Goal: Task Accomplishment & Management: Complete application form

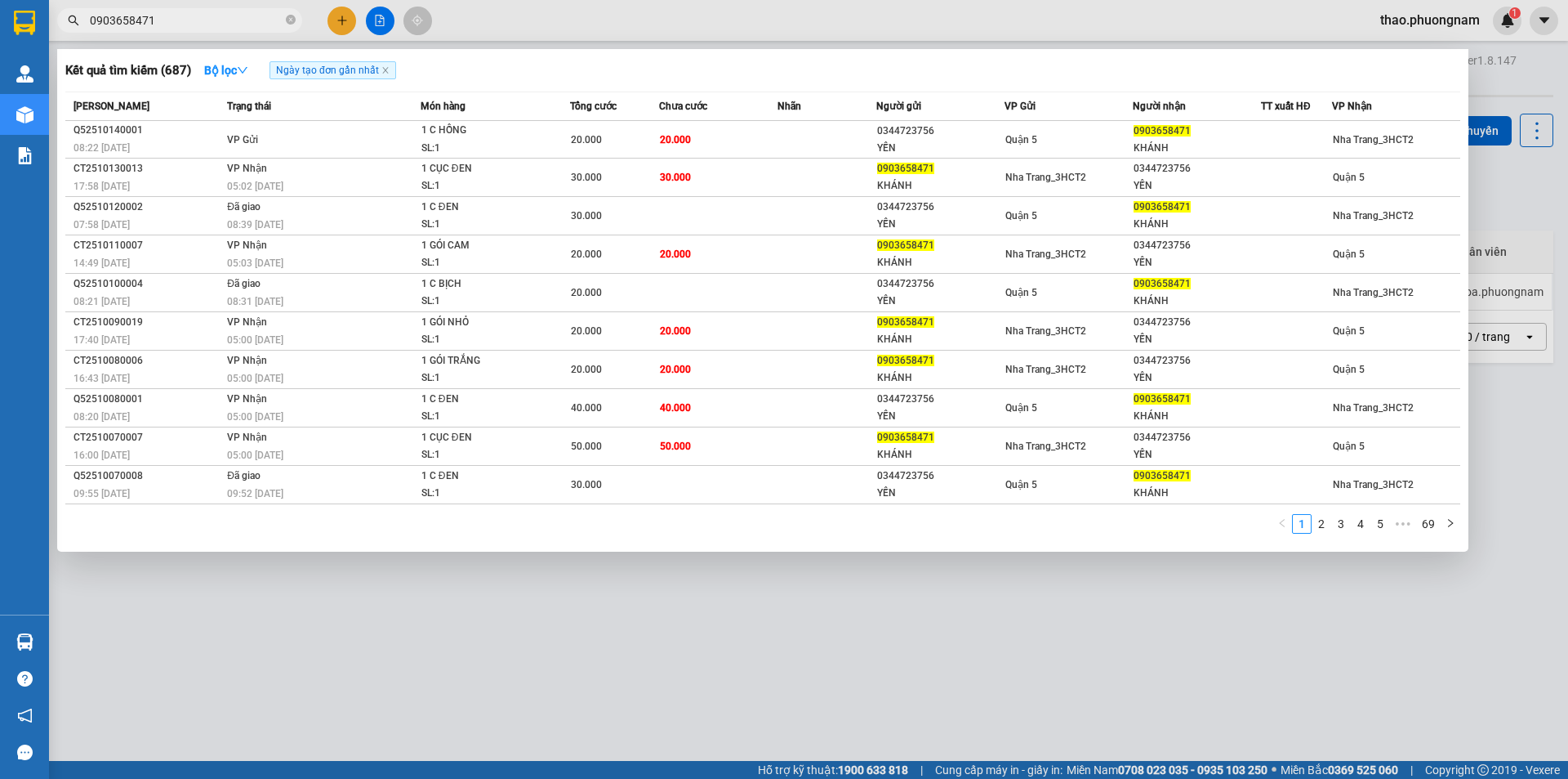
click at [347, 21] on div at bounding box center [784, 390] width 1568 height 779
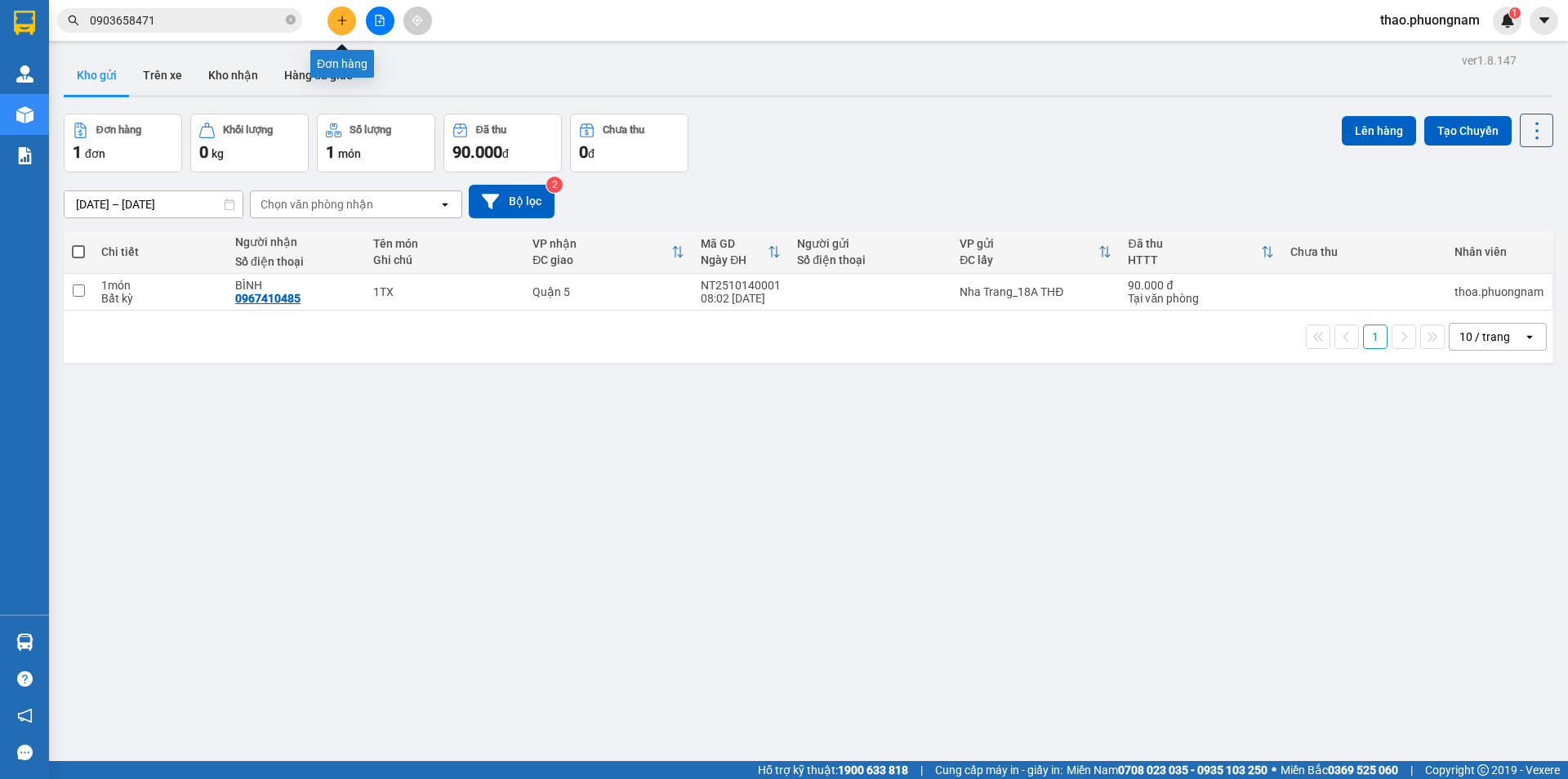
click at [347, 21] on icon "plus" at bounding box center [343, 21] width 12 height 12
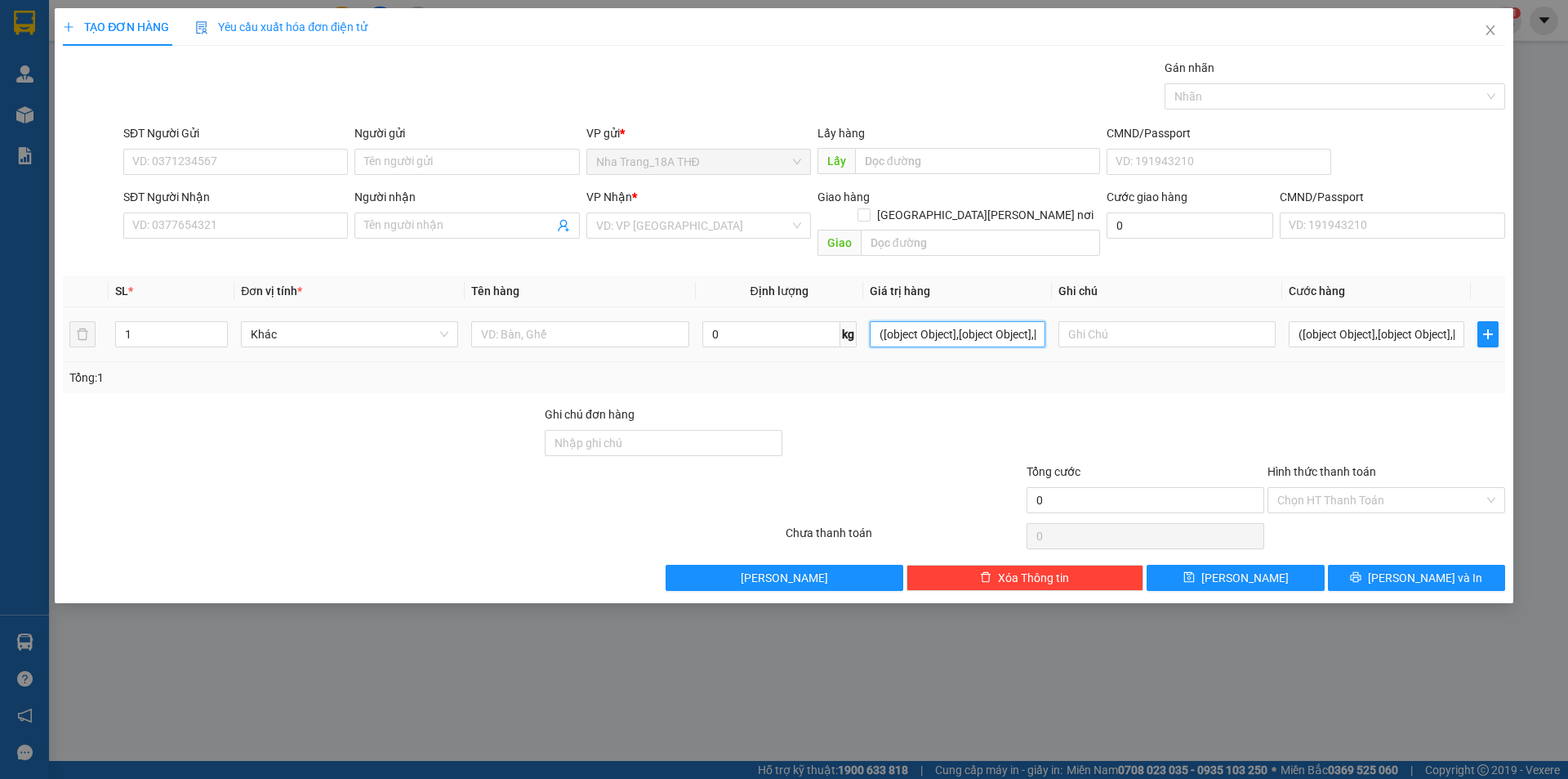
click at [914, 328] on input "([object Object],[object Object],[object Object],[object Object],[object Object…" at bounding box center [957, 334] width 175 height 26
drag, startPoint x: 895, startPoint y: 318, endPoint x: 1071, endPoint y: 318, distance: 176.0
click at [1071, 318] on tr "1 Khác 0 kg ([object Object],[object Object],[object Object],[object Object],[o…" at bounding box center [784, 334] width 1442 height 55
click at [1494, 31] on icon "close" at bounding box center [1490, 30] width 13 height 13
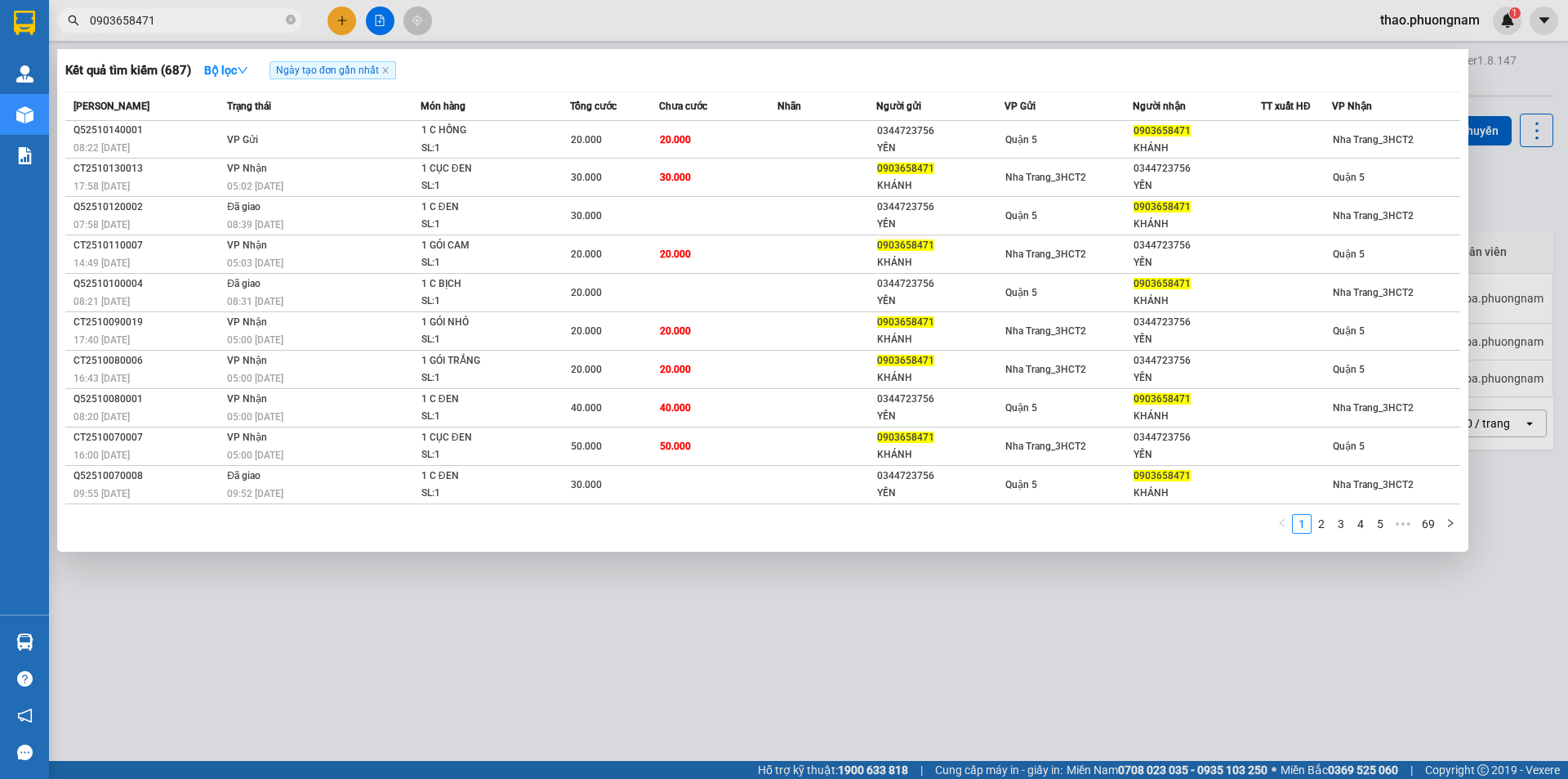
click at [198, 27] on input "0903658471" at bounding box center [186, 21] width 193 height 18
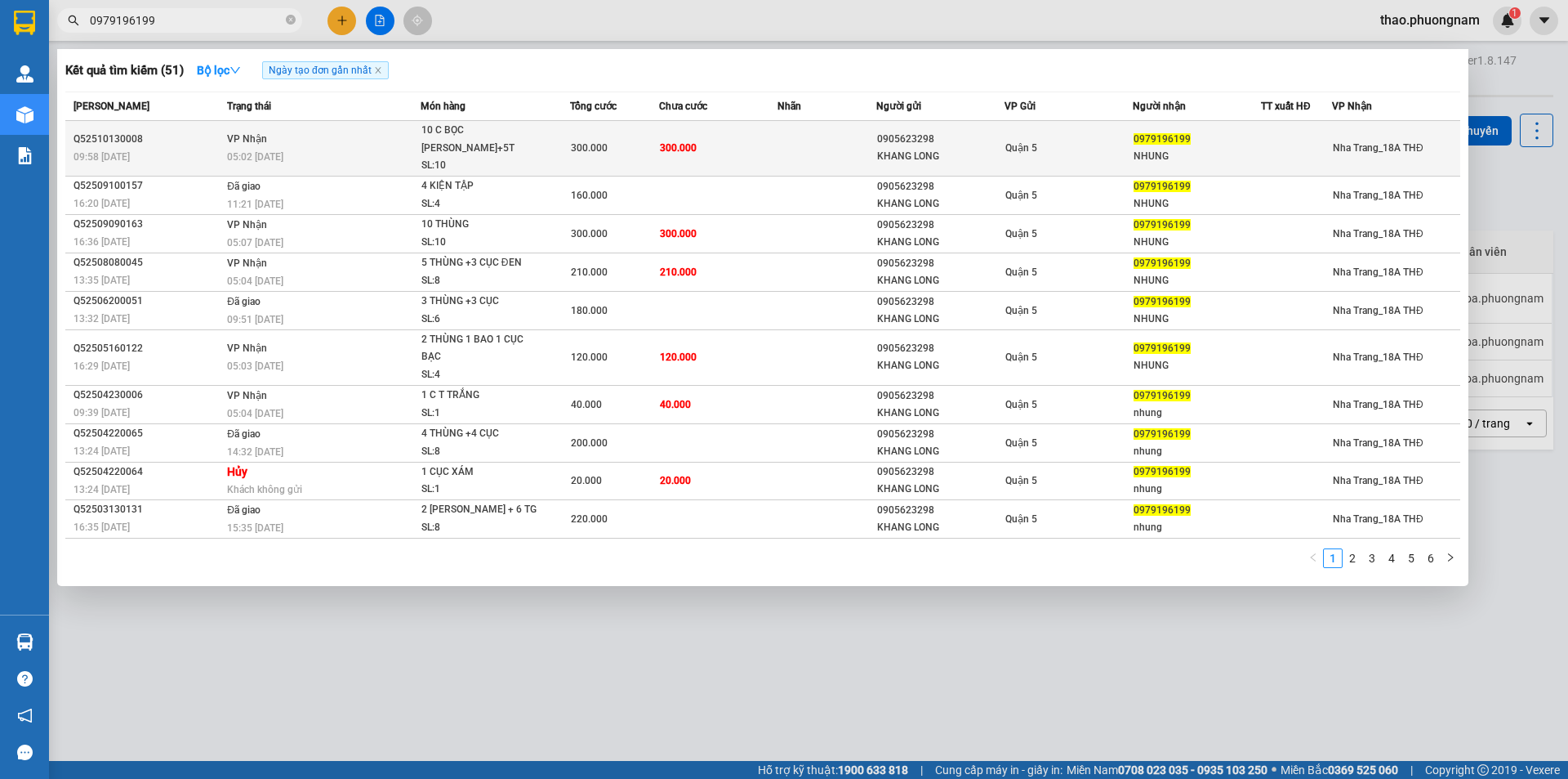
type input "0979196199"
click at [681, 165] on td "300.000" at bounding box center [718, 149] width 119 height 56
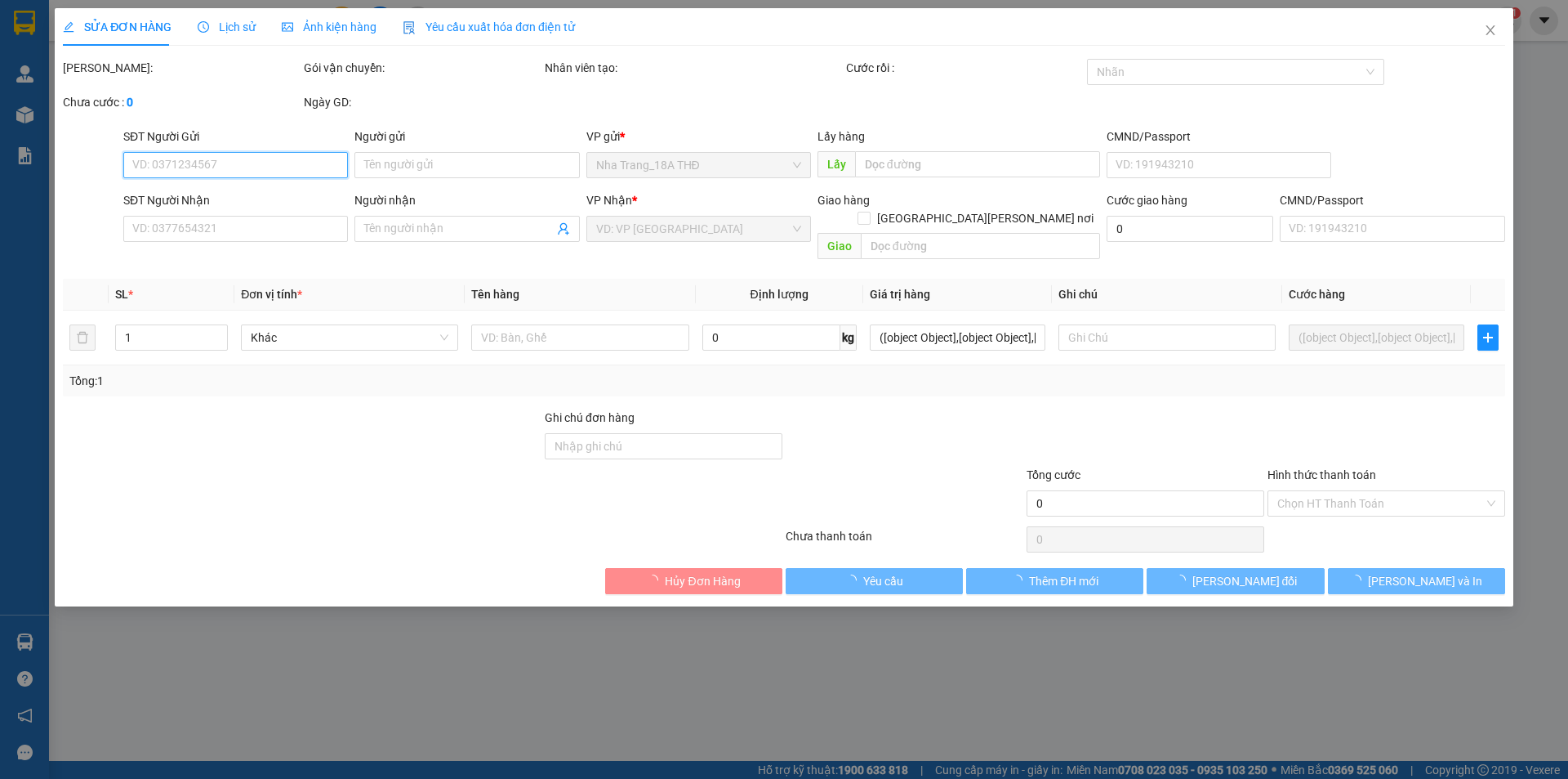
type input "0905623298"
type input "KHANG LONG"
type input "0979196199"
type input "NHUNG"
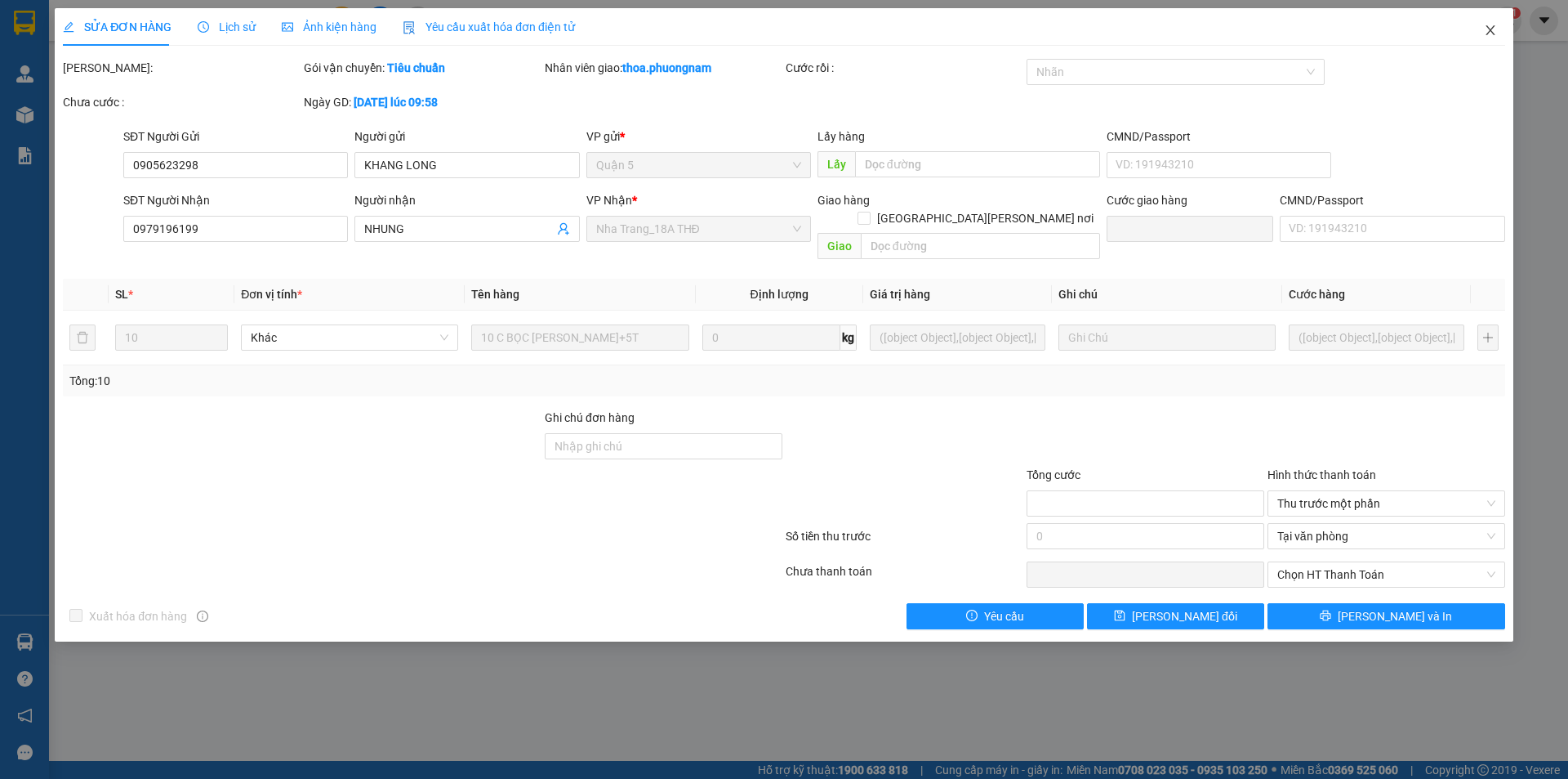
click at [1490, 30] on icon "close" at bounding box center [1490, 31] width 9 height 10
